Goal: Transaction & Acquisition: Purchase product/service

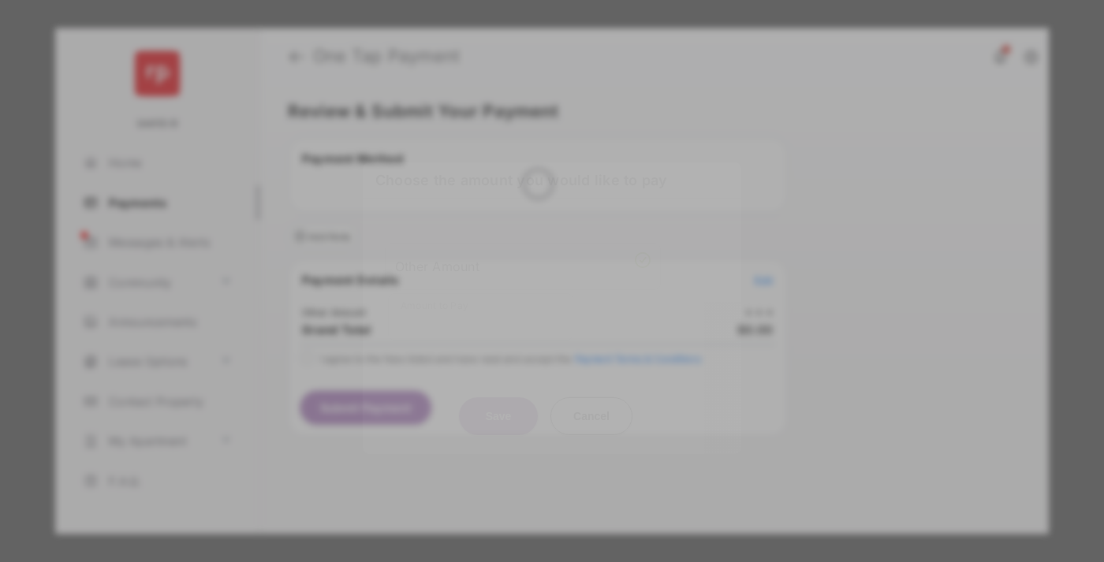
click at [523, 258] on div "Other Amount" at bounding box center [523, 265] width 256 height 27
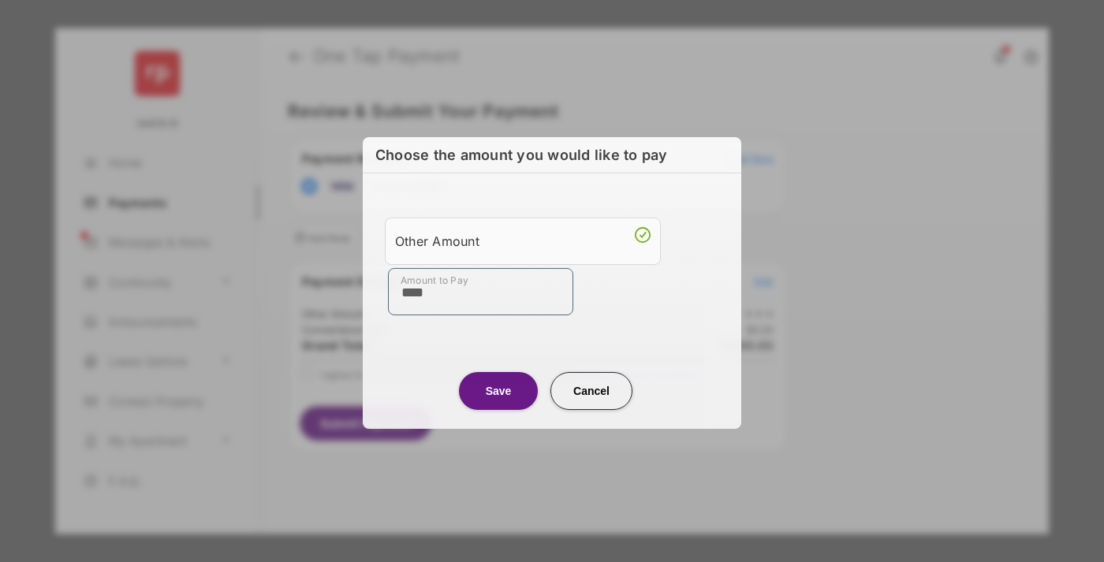
type input "****"
click at [498, 389] on button "Save" at bounding box center [498, 391] width 79 height 38
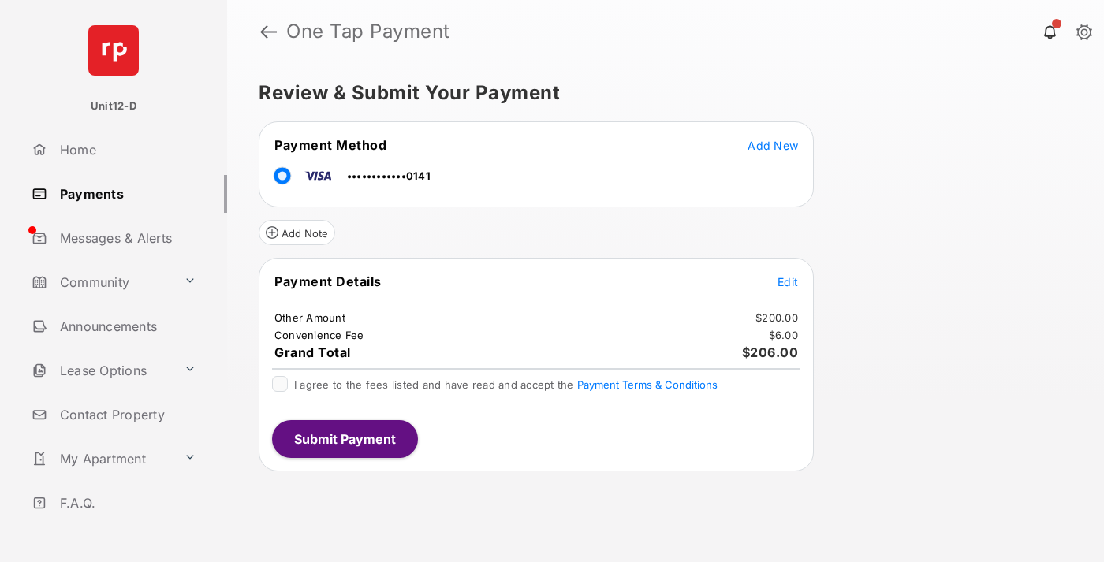
click at [788, 282] on span "Edit" at bounding box center [788, 281] width 21 height 13
click at [344, 439] on button "Submit Payment" at bounding box center [345, 439] width 146 height 38
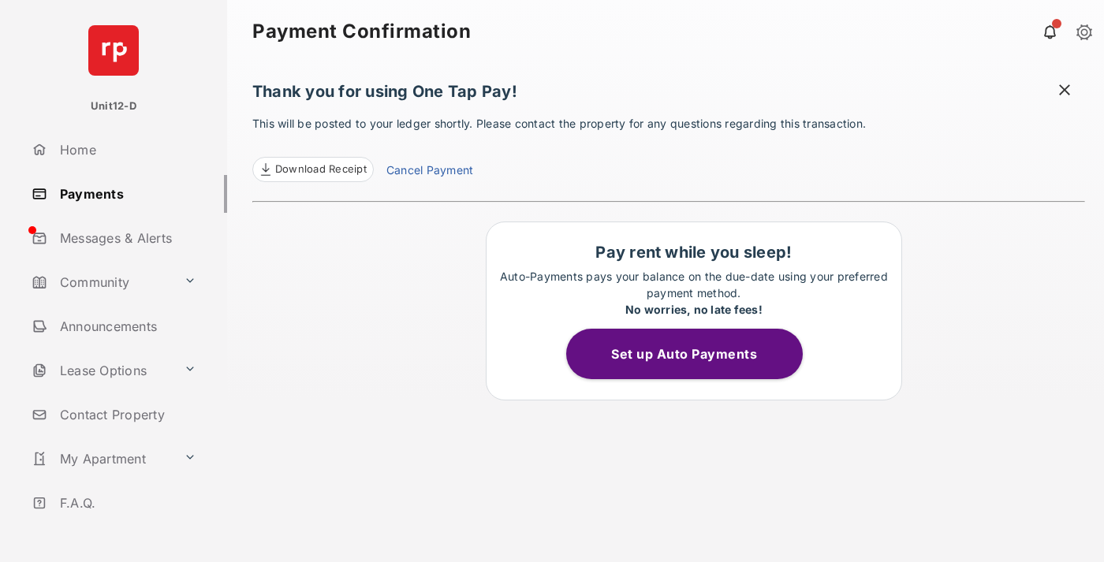
click at [693, 354] on button "Set up Auto Payments" at bounding box center [684, 354] width 237 height 50
